Goal: Task Accomplishment & Management: Manage account settings

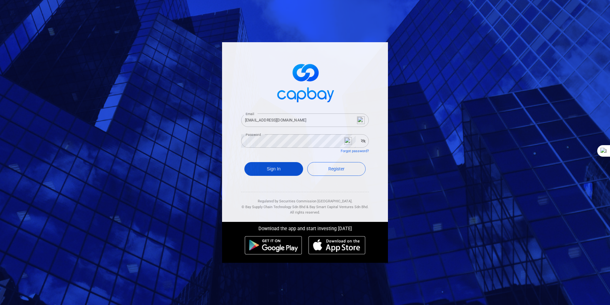
click at [270, 169] on button "Sign In" at bounding box center [274, 169] width 59 height 14
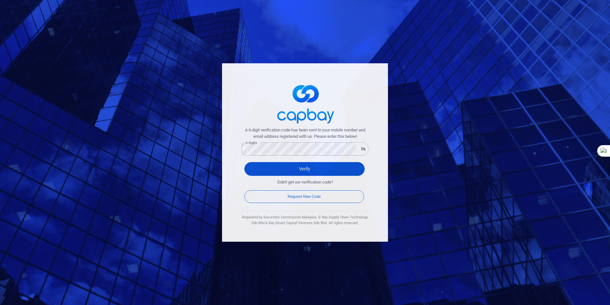
click at [317, 167] on button "Verify" at bounding box center [305, 169] width 120 height 14
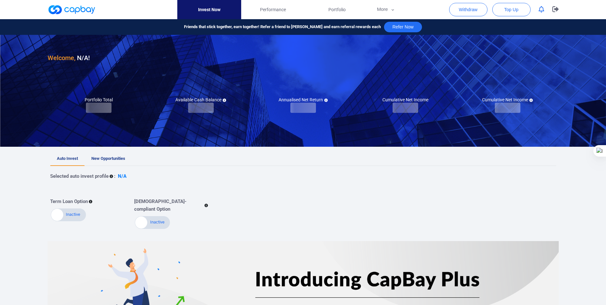
checkbox input "true"
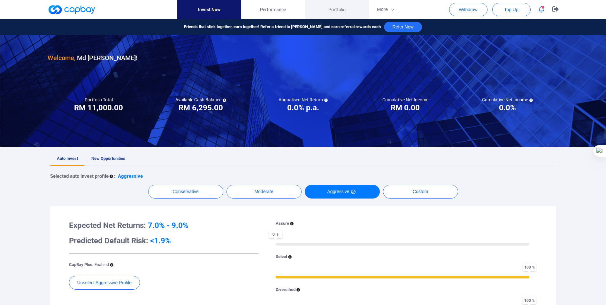
click at [336, 9] on span "Portfolio" at bounding box center [336, 9] width 17 height 7
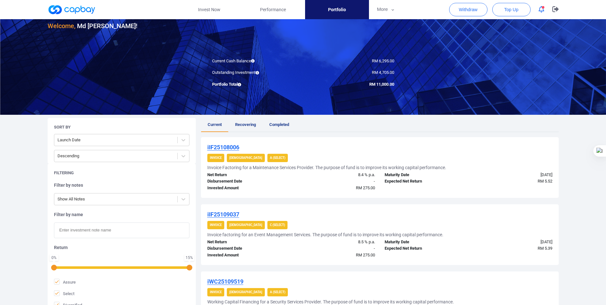
scroll to position [64, 0]
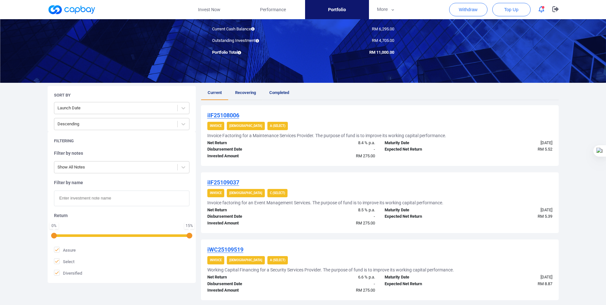
click at [245, 92] on span "Recovering" at bounding box center [245, 92] width 21 height 5
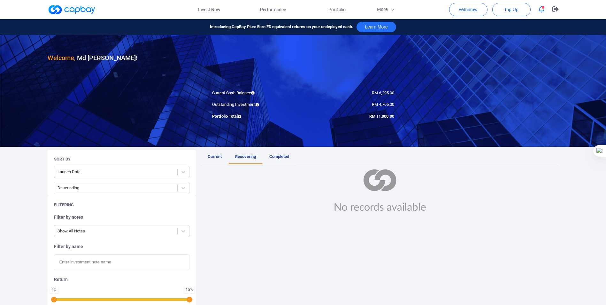
click at [275, 155] on span "Completed" at bounding box center [279, 156] width 20 height 5
click at [242, 156] on span "Recovering" at bounding box center [245, 156] width 21 height 5
click at [210, 155] on span "Current" at bounding box center [214, 156] width 14 height 5
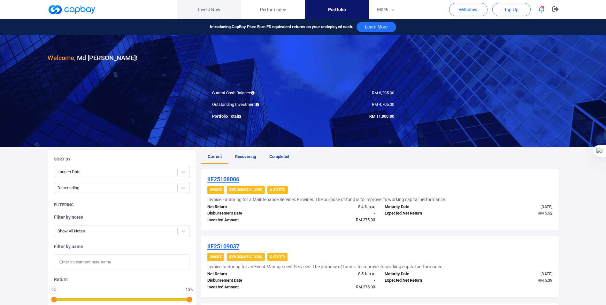
click at [205, 8] on link "Invest Now" at bounding box center [209, 9] width 64 height 19
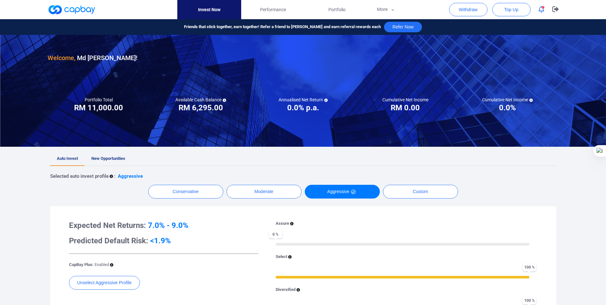
click at [104, 157] on span "New Opportunities" at bounding box center [108, 158] width 34 height 5
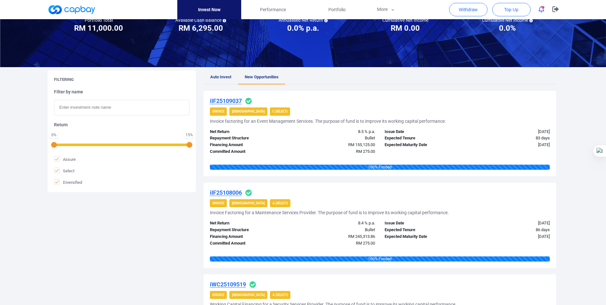
scroll to position [32, 0]
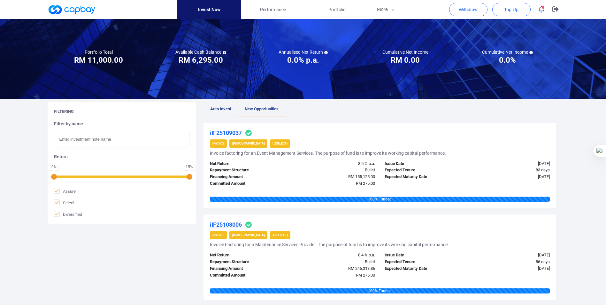
click at [222, 109] on span "Auto Invest" at bounding box center [220, 108] width 21 height 5
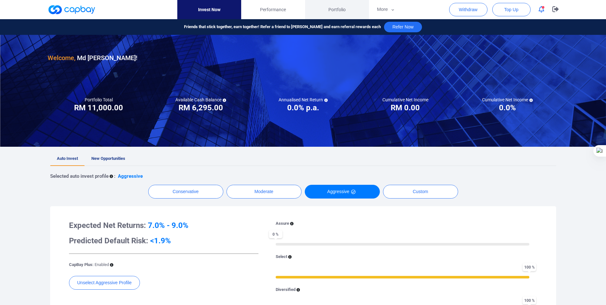
click at [335, 9] on span "Portfolio" at bounding box center [336, 9] width 17 height 7
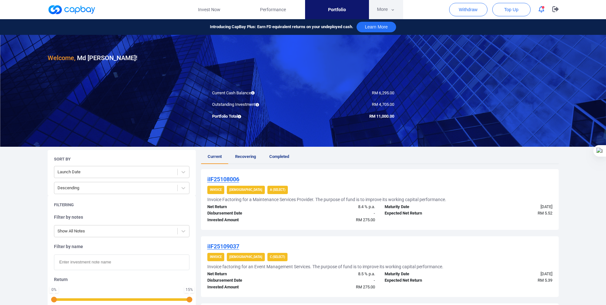
click at [393, 11] on icon "button" at bounding box center [392, 10] width 5 height 6
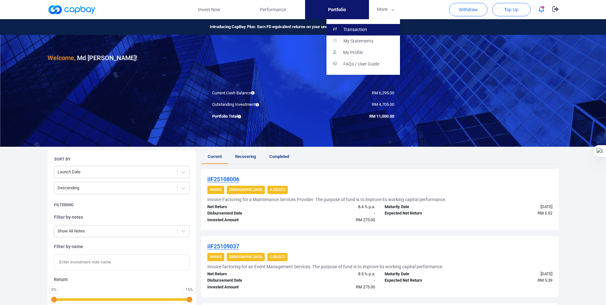
click at [352, 30] on p "Transaction" at bounding box center [355, 30] width 24 height 6
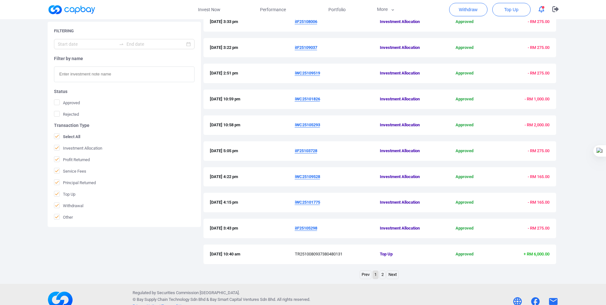
scroll to position [152, 0]
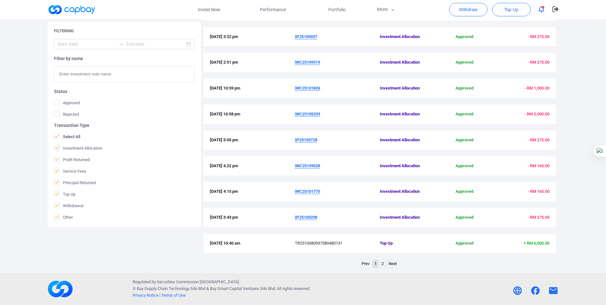
click at [391, 263] on link "Next" at bounding box center [392, 264] width 11 height 8
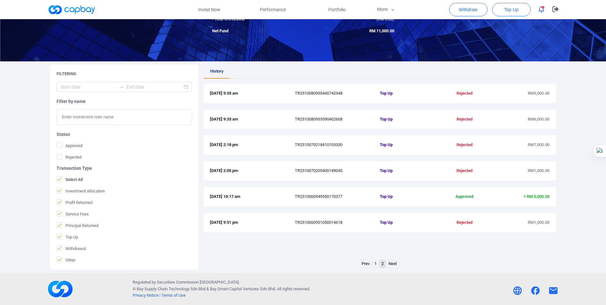
click at [364, 264] on link "Prev" at bounding box center [365, 264] width 11 height 8
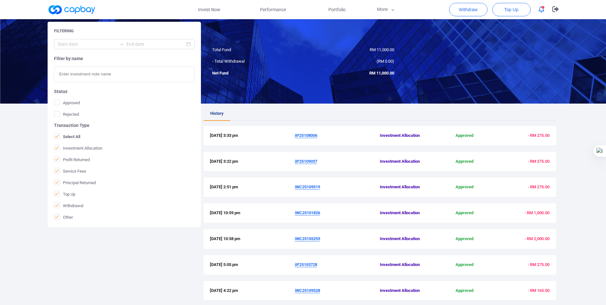
scroll to position [24, 0]
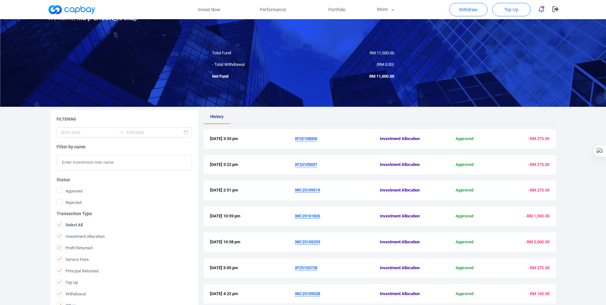
click at [302, 137] on u "iIF25108006" at bounding box center [306, 138] width 22 height 5
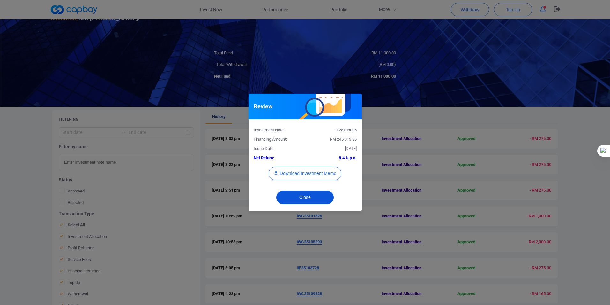
click at [307, 197] on button "Close" at bounding box center [304, 197] width 57 height 14
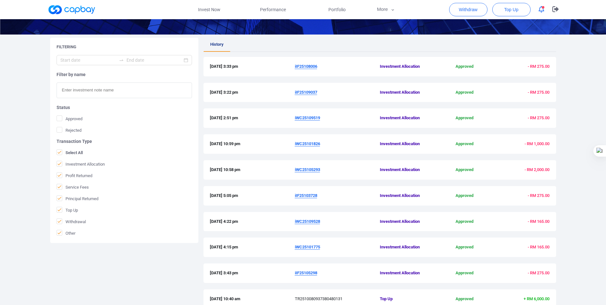
scroll to position [0, 0]
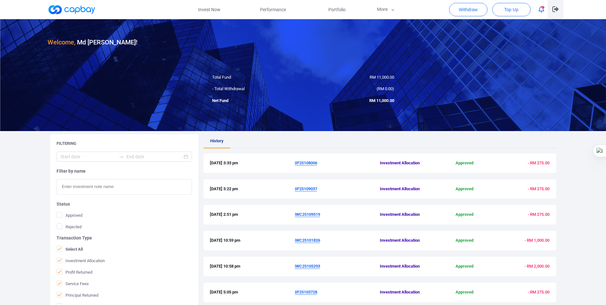
click at [555, 8] on icon "button" at bounding box center [555, 9] width 6 height 6
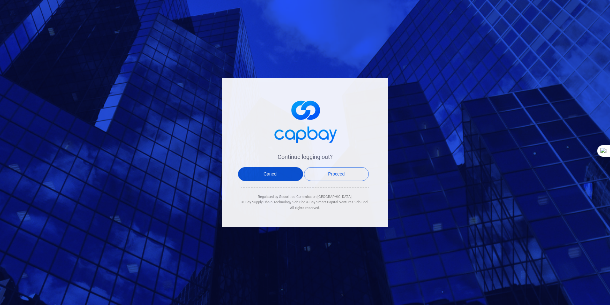
click at [269, 174] on button "Cancel" at bounding box center [270, 174] width 65 height 14
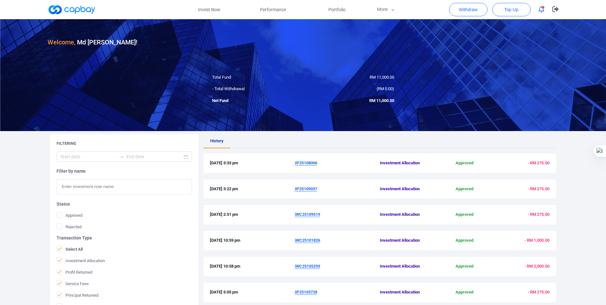
click at [539, 10] on icon "button" at bounding box center [541, 9] width 6 height 7
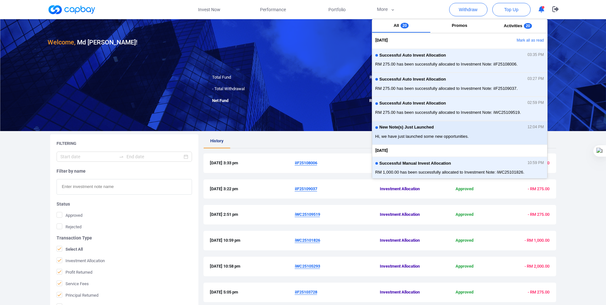
click at [403, 130] on span "New Note(s) Just Launched" at bounding box center [406, 127] width 54 height 5
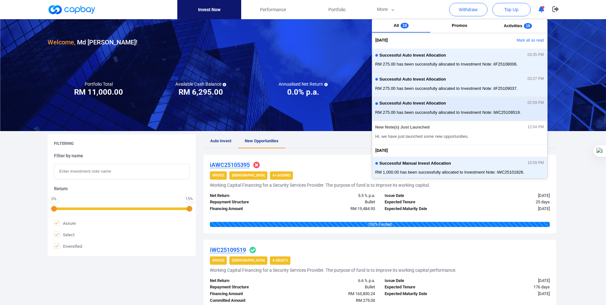
click at [423, 103] on span "Successful Auto Invest Allocation" at bounding box center [412, 103] width 67 height 5
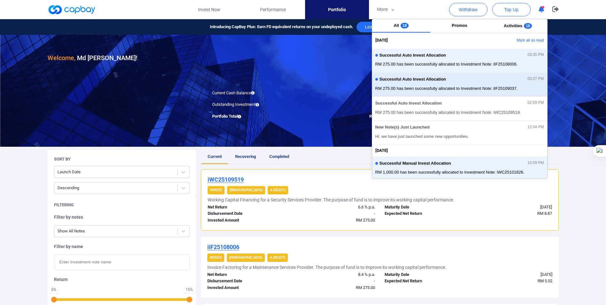
click at [420, 83] on div "Successful Auto Invest Allocation 03:27 PM" at bounding box center [459, 80] width 169 height 7
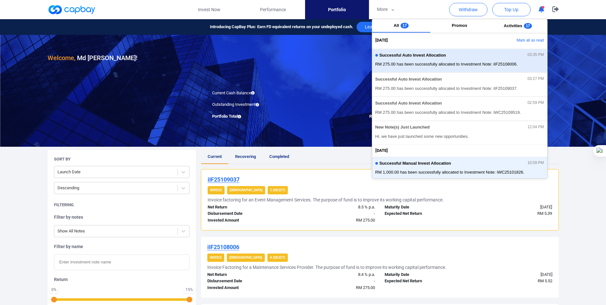
click at [410, 55] on span "Successful Auto Invest Allocation" at bounding box center [412, 55] width 67 height 5
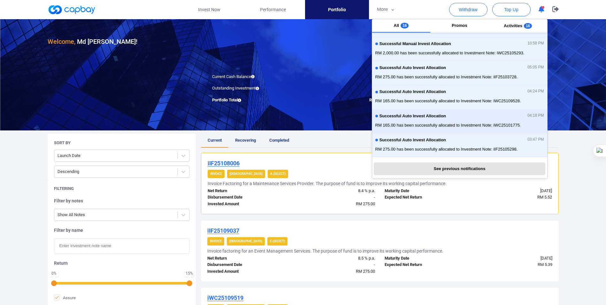
scroll to position [32, 0]
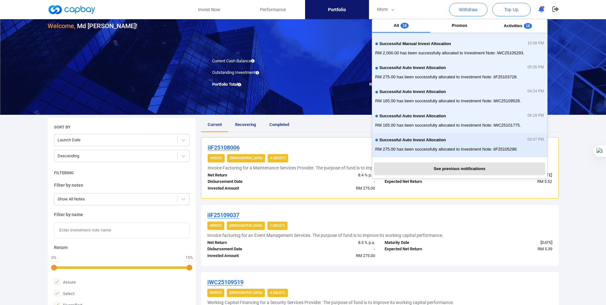
click at [406, 141] on span "Successful Auto Invest Allocation" at bounding box center [412, 140] width 67 height 5
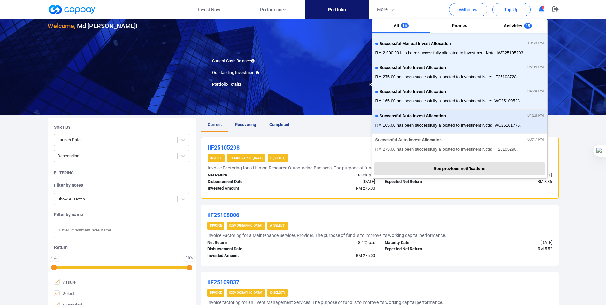
click at [418, 116] on span "Successful Auto Invest Allocation" at bounding box center [412, 116] width 67 height 5
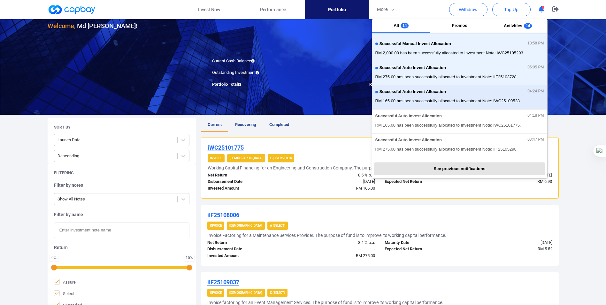
click at [416, 93] on span "Successful Auto Invest Allocation" at bounding box center [412, 91] width 67 height 5
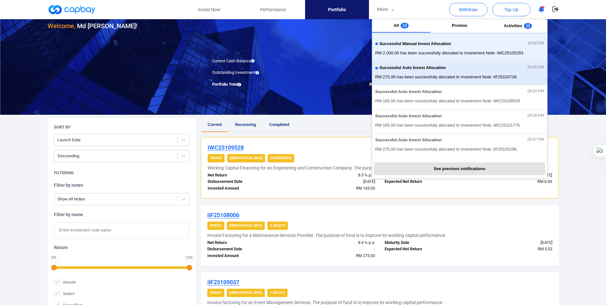
click at [414, 71] on div "Successful Auto Invest Allocation 05:05 PM" at bounding box center [459, 68] width 169 height 7
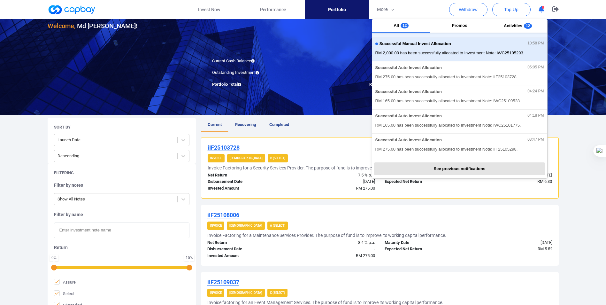
click at [413, 44] on span "Successful Manual Invest Allocation" at bounding box center [415, 43] width 72 height 5
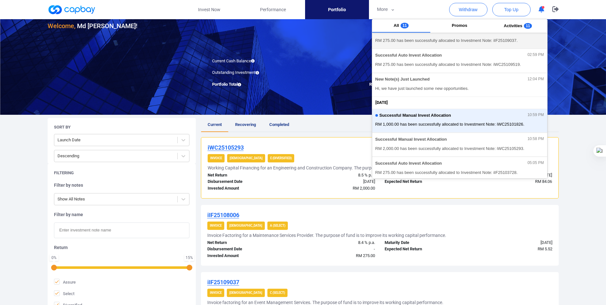
scroll to position [48, 0]
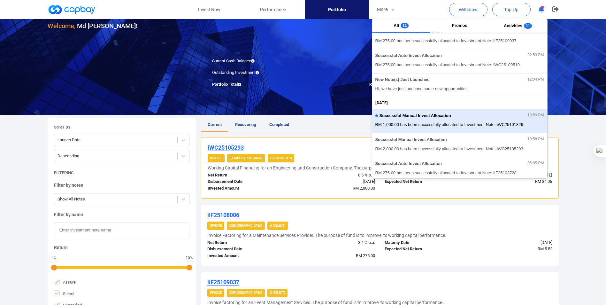
click at [409, 117] on span "Successful Manual Invest Allocation" at bounding box center [415, 115] width 72 height 5
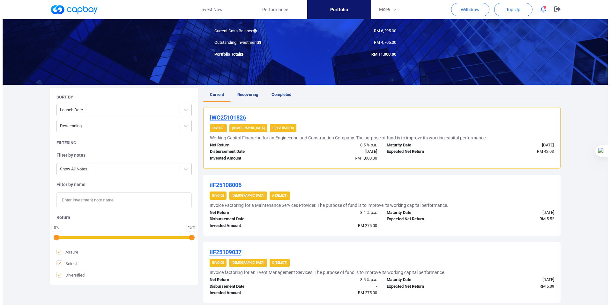
scroll to position [0, 0]
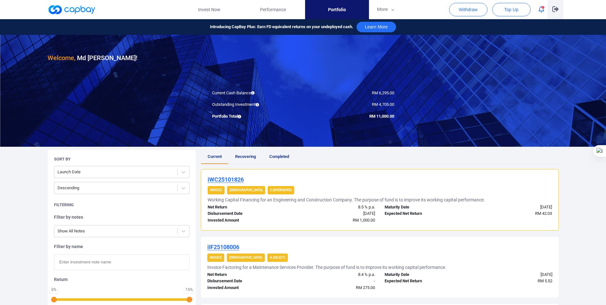
click at [555, 7] on icon "button" at bounding box center [555, 9] width 6 height 6
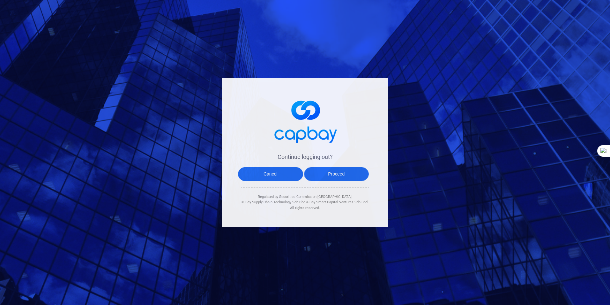
click at [324, 170] on button "Proceed" at bounding box center [336, 174] width 65 height 14
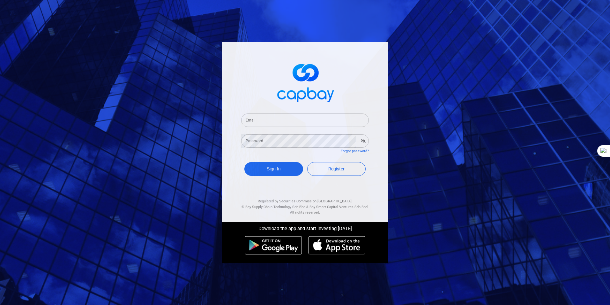
type input "[EMAIL_ADDRESS][DOMAIN_NAME]"
